Goal: Information Seeking & Learning: Check status

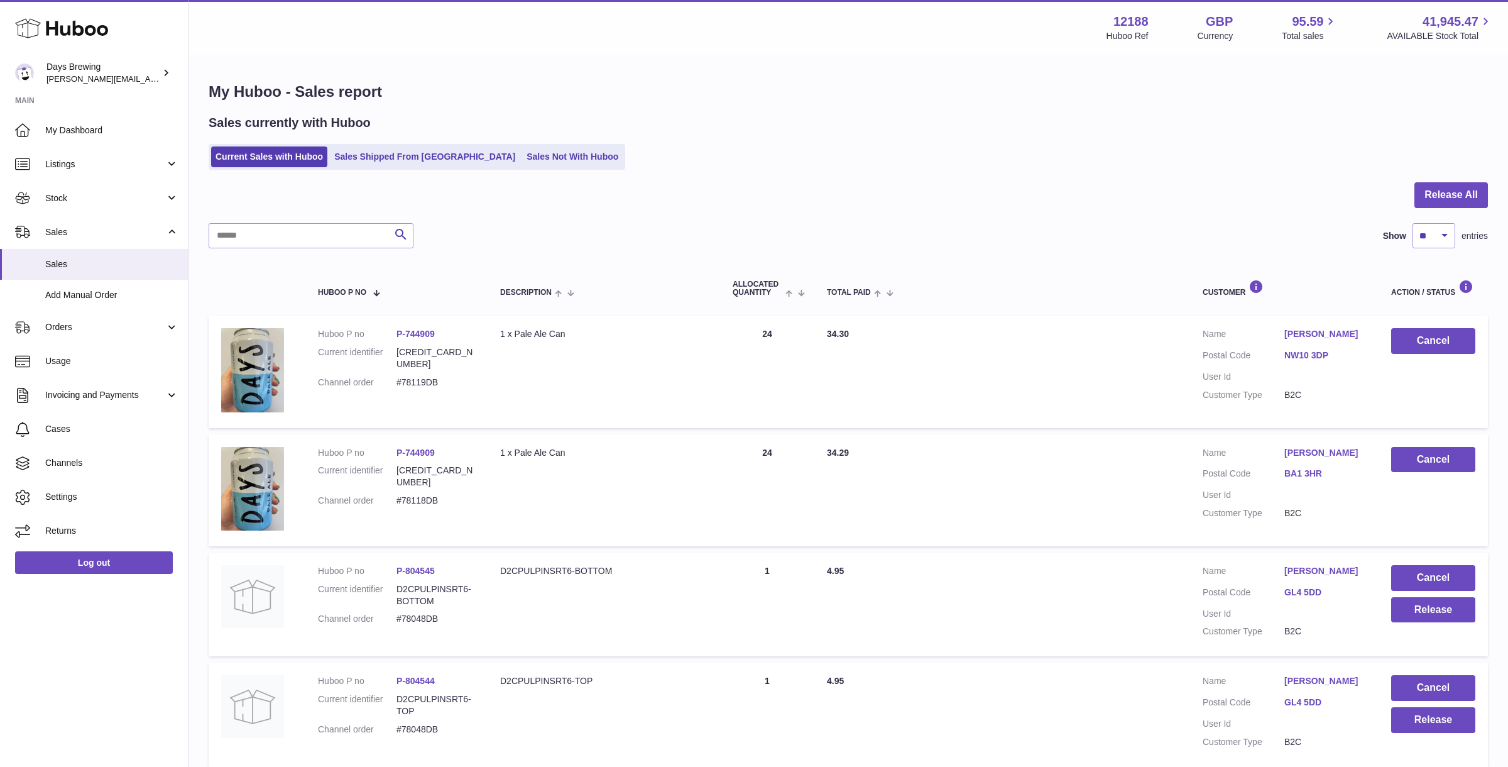
click at [709, 116] on div "Sales currently with Huboo" at bounding box center [849, 122] width 1280 height 17
click at [85, 192] on span "Stock" at bounding box center [105, 198] width 120 height 12
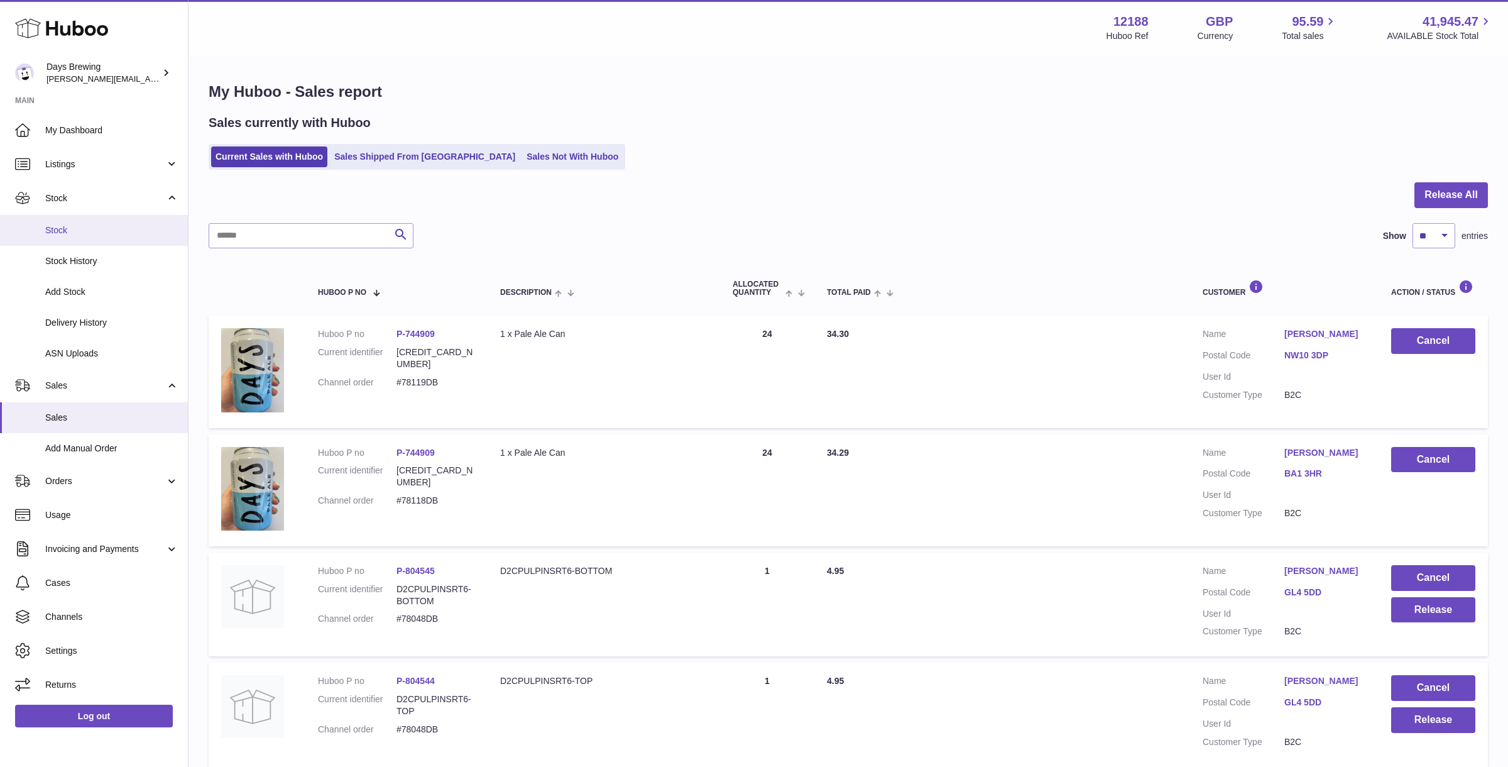
click at [69, 226] on span "Stock" at bounding box center [111, 230] width 133 height 12
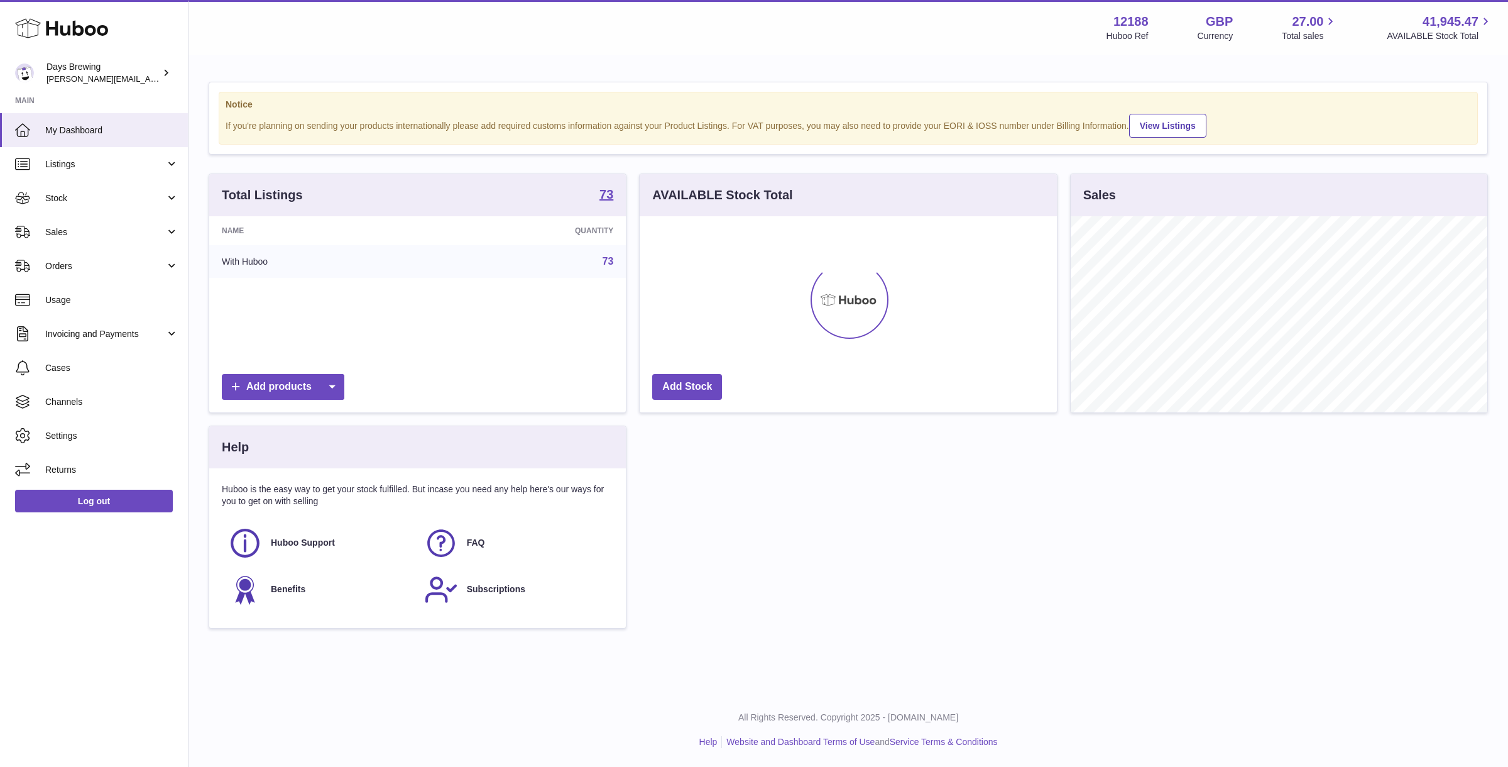
scroll to position [195, 417]
click at [84, 204] on link "Stock" at bounding box center [94, 198] width 188 height 34
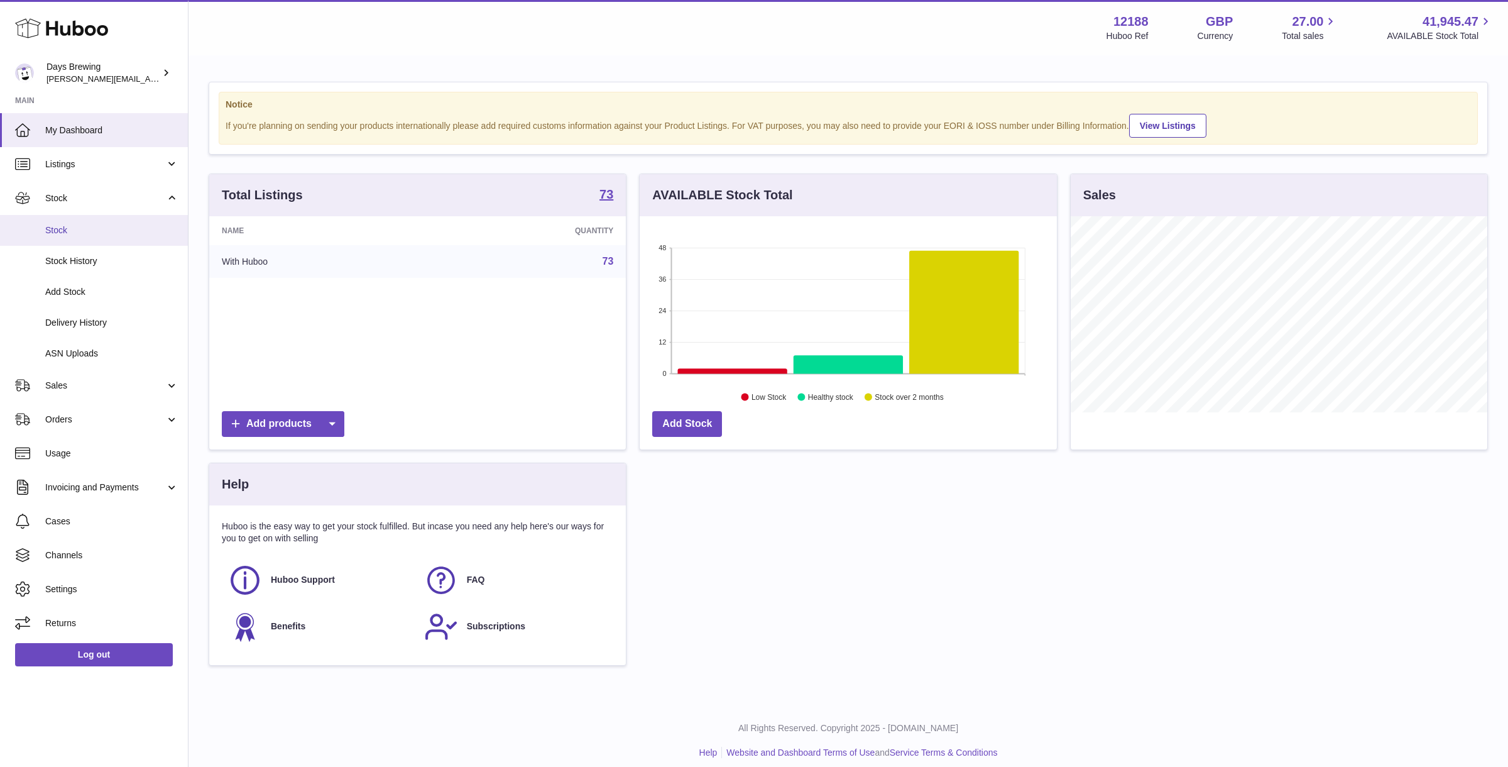
click at [60, 231] on span "Stock" at bounding box center [111, 230] width 133 height 12
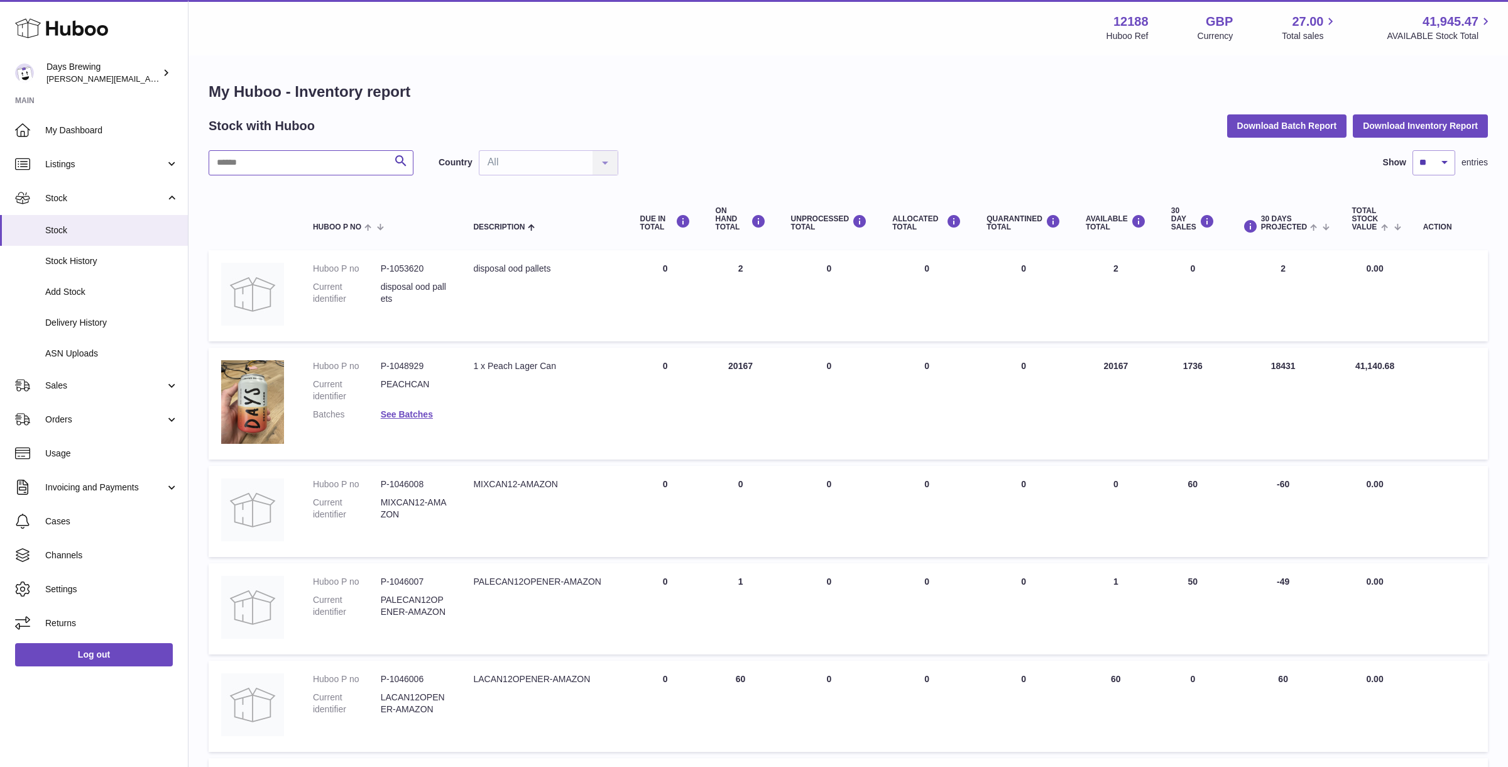
click at [316, 166] on input "text" at bounding box center [311, 162] width 205 height 25
click at [855, 127] on div "Stock with Huboo Download Batch Report Download Inventory Report" at bounding box center [849, 125] width 1280 height 23
click at [1052, 136] on div "Stock with Huboo Download Batch Report Download Inventory Report" at bounding box center [849, 125] width 1280 height 23
